Goal: Task Accomplishment & Management: Use online tool/utility

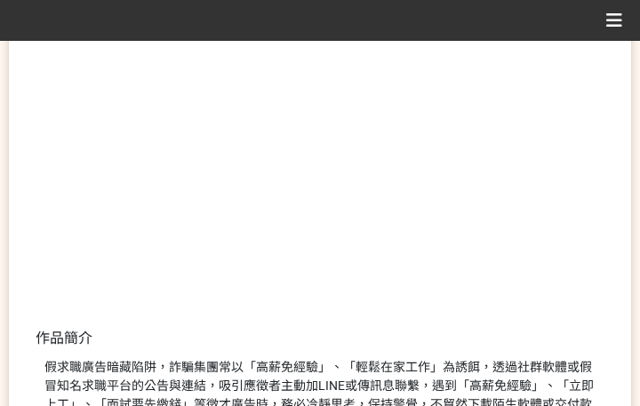
scroll to position [533, 0]
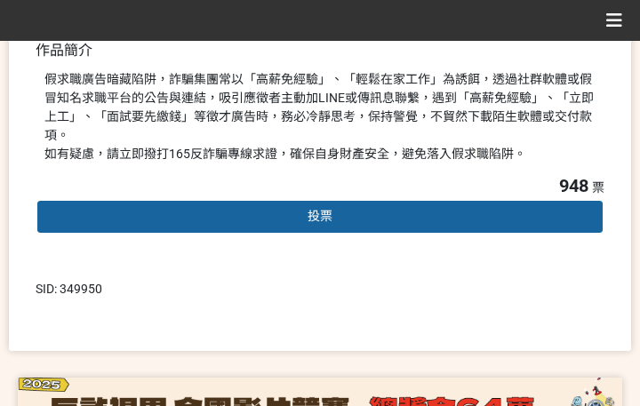
click at [320, 209] on span "投票" at bounding box center [320, 216] width 25 height 14
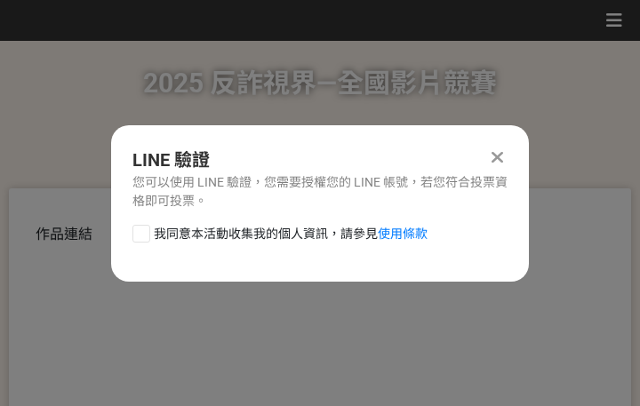
scroll to position [0, 0]
drag, startPoint x: 235, startPoint y: 230, endPoint x: 300, endPoint y: 255, distance: 69.5
click at [236, 230] on span "我同意本活動收集我的個人資訊，請參見 使用條款" at bounding box center [291, 234] width 274 height 19
click at [283, 239] on span "我同意本活動收集我的個人資訊，請參見 使用條款" at bounding box center [291, 234] width 274 height 19
click at [145, 239] on input "我同意本活動收集我的個人資訊，請參見 使用條款" at bounding box center [139, 234] width 12 height 12
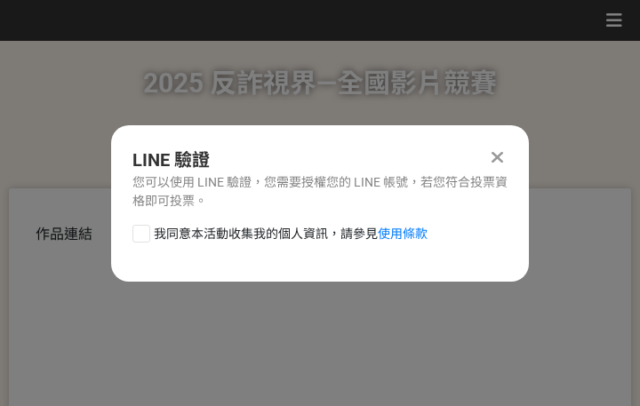
checkbox input "false"
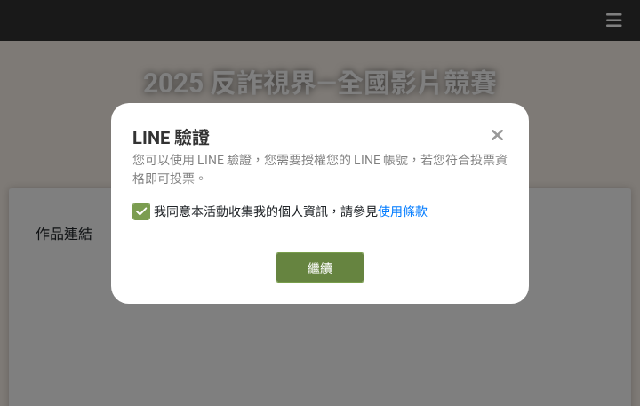
click at [320, 273] on link "繼續" at bounding box center [320, 267] width 89 height 30
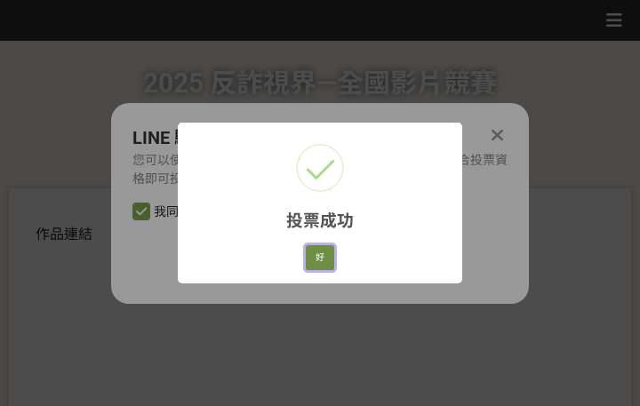
click at [329, 253] on button "好" at bounding box center [320, 257] width 28 height 25
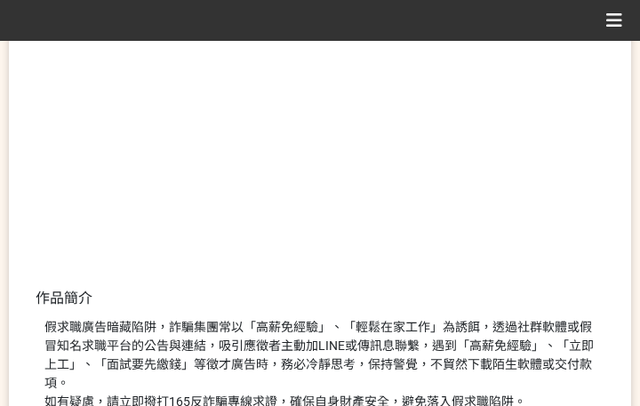
scroll to position [412, 0]
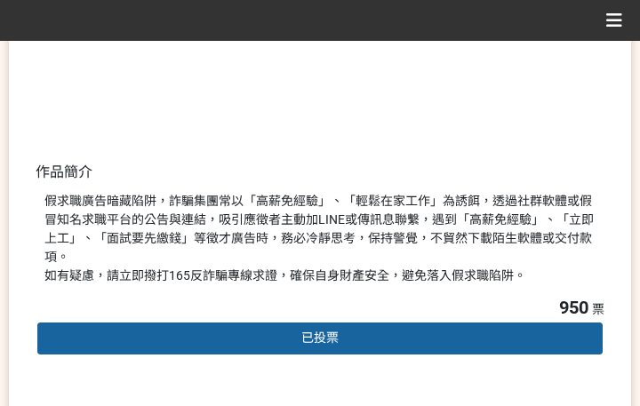
click at [511, 294] on div "950 票 已投票" at bounding box center [320, 339] width 569 height 90
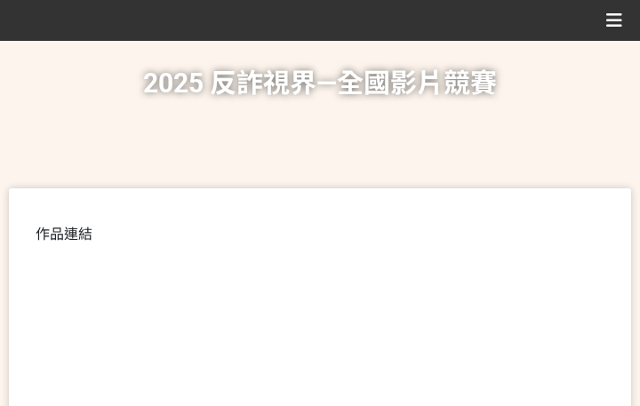
scroll to position [445, 0]
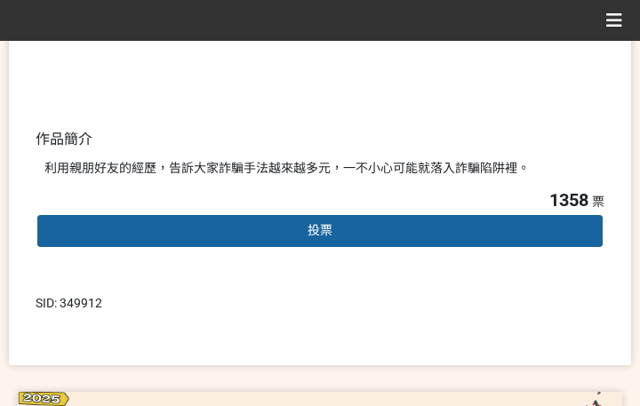
click at [306, 237] on div "投票" at bounding box center [320, 231] width 569 height 36
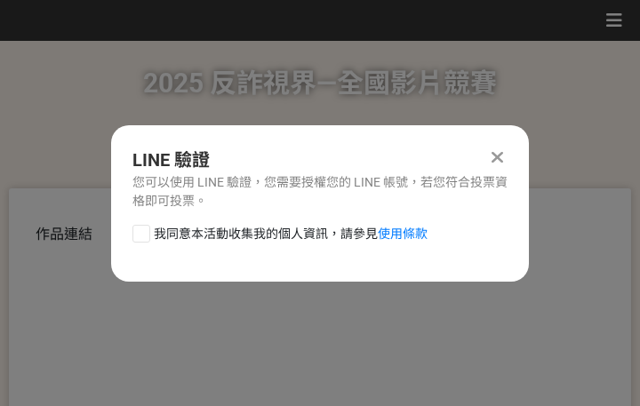
scroll to position [0, 0]
click at [252, 236] on span "我同意本活動收集我的個人資訊，請參見 使用條款" at bounding box center [291, 234] width 274 height 19
click at [145, 236] on input "我同意本活動收集我的個人資訊，請參見 使用條款" at bounding box center [139, 234] width 12 height 12
checkbox input "false"
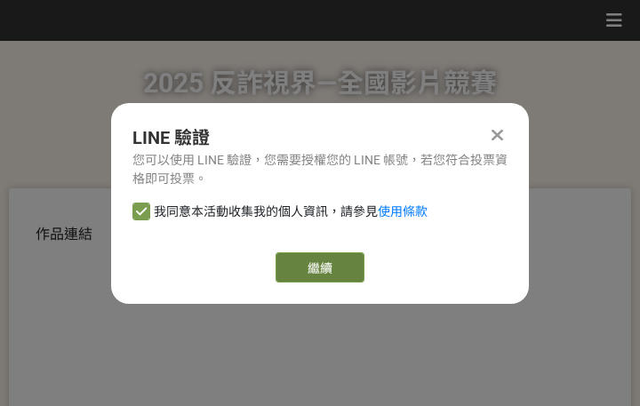
click at [303, 255] on link "繼續" at bounding box center [320, 267] width 89 height 30
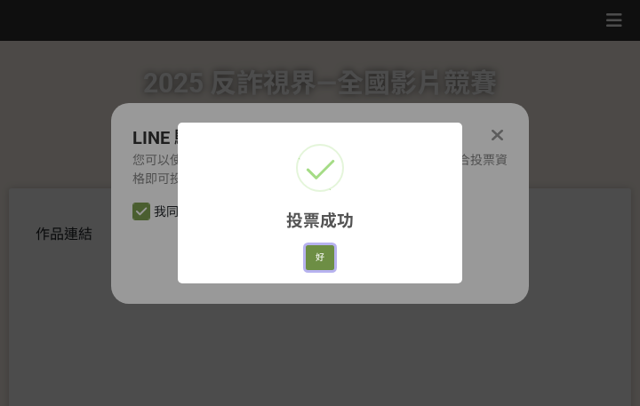
click at [311, 258] on button "好" at bounding box center [320, 257] width 28 height 25
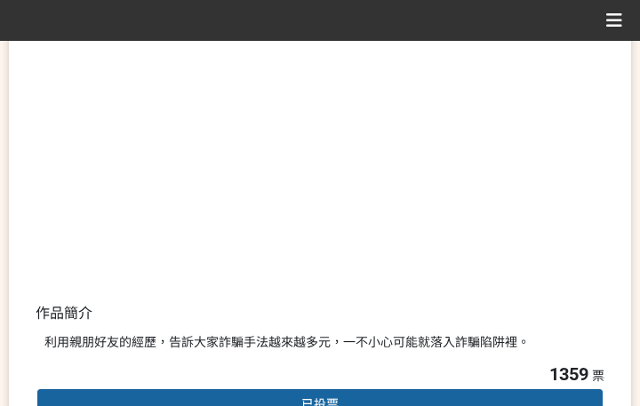
scroll to position [340, 0]
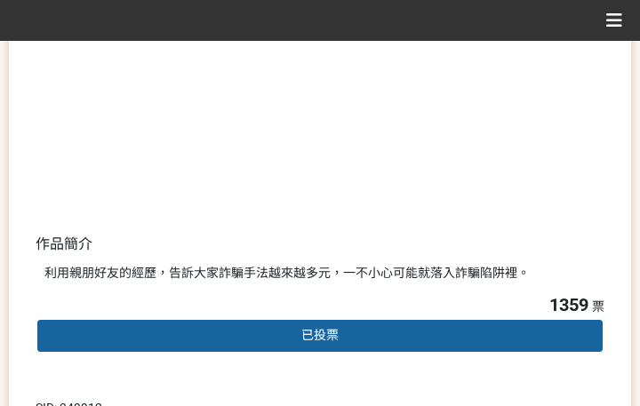
click at [352, 309] on div "作品連結 作品簡介 利用親朋好友的經歷，告訴[PERSON_NAME]詐騙手法越來越多元，一不小心可能就落入詐騙陷阱裡。 1359 票 已投票 SID: 34…" at bounding box center [320, 159] width 622 height 621
